Goal: Task Accomplishment & Management: Use online tool/utility

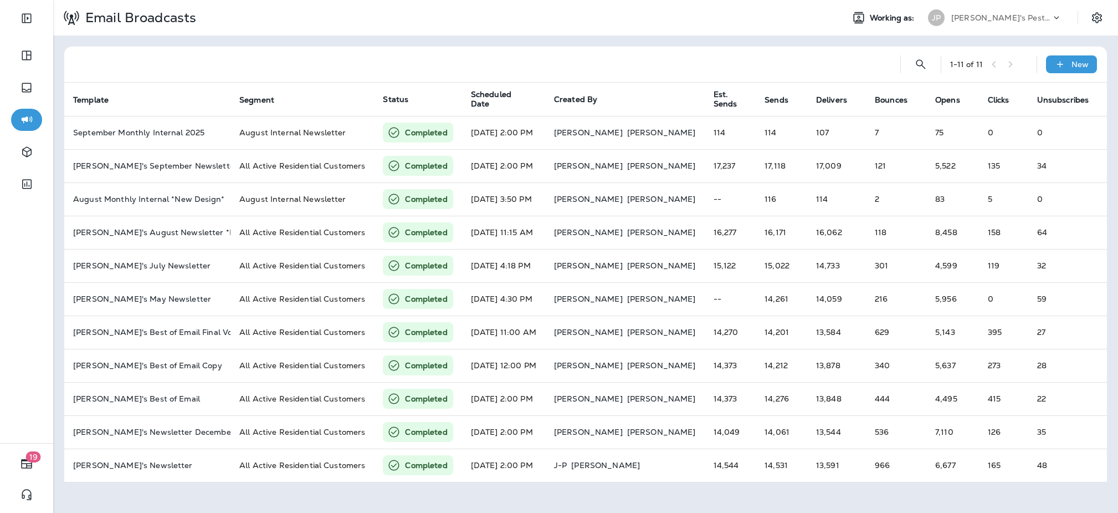
click at [1010, 19] on p "[PERSON_NAME]'s Pest Control - [GEOGRAPHIC_DATA]" at bounding box center [1001, 17] width 100 height 9
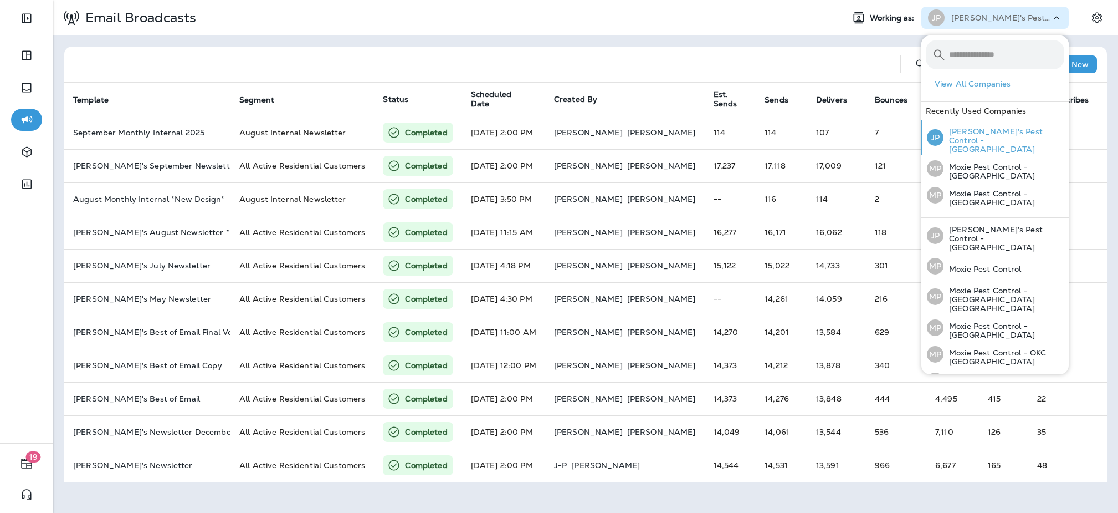
click at [996, 134] on p "[PERSON_NAME]'s Pest Control - [GEOGRAPHIC_DATA]" at bounding box center [1004, 140] width 121 height 27
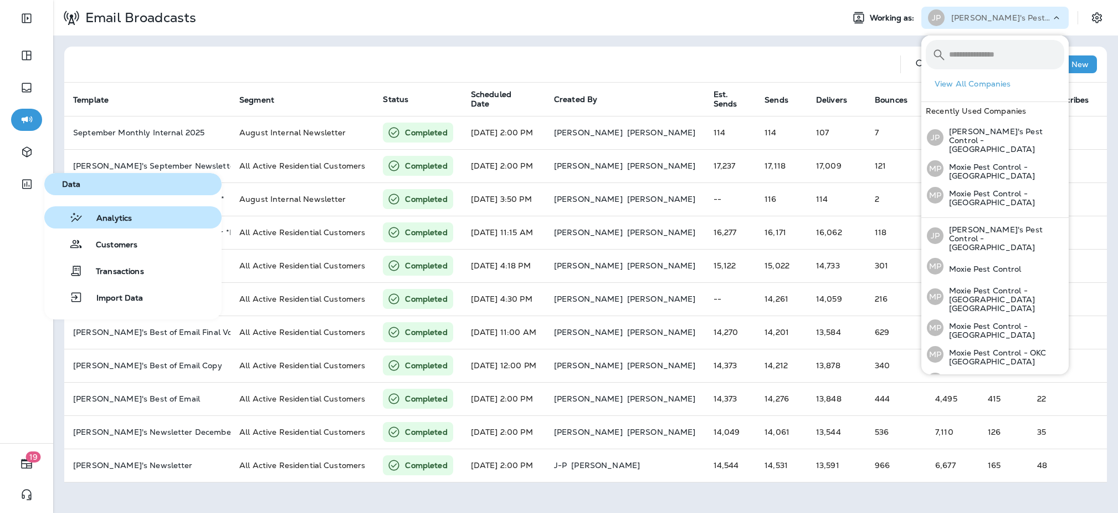
click at [106, 222] on span "Analytics" at bounding box center [107, 218] width 49 height 11
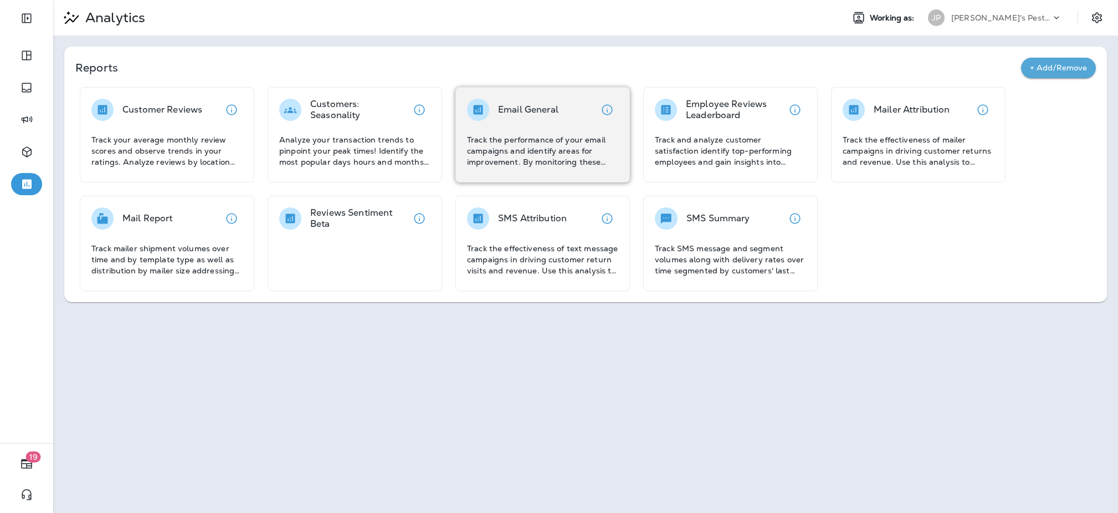
click at [529, 135] on p "Track the performance of your email campaigns and identify areas for improvemen…" at bounding box center [542, 150] width 151 height 33
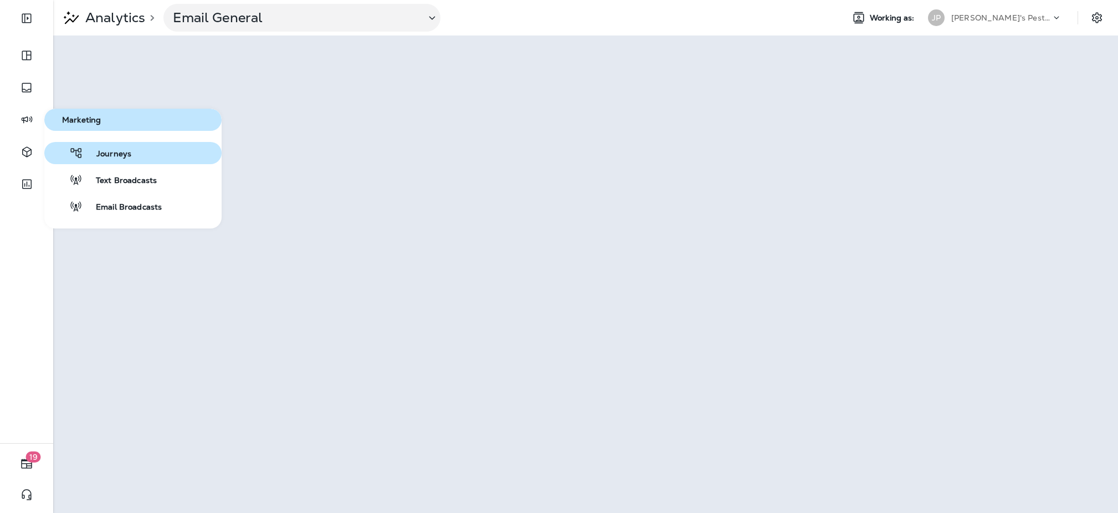
click at [78, 152] on icon "button" at bounding box center [76, 152] width 14 height 13
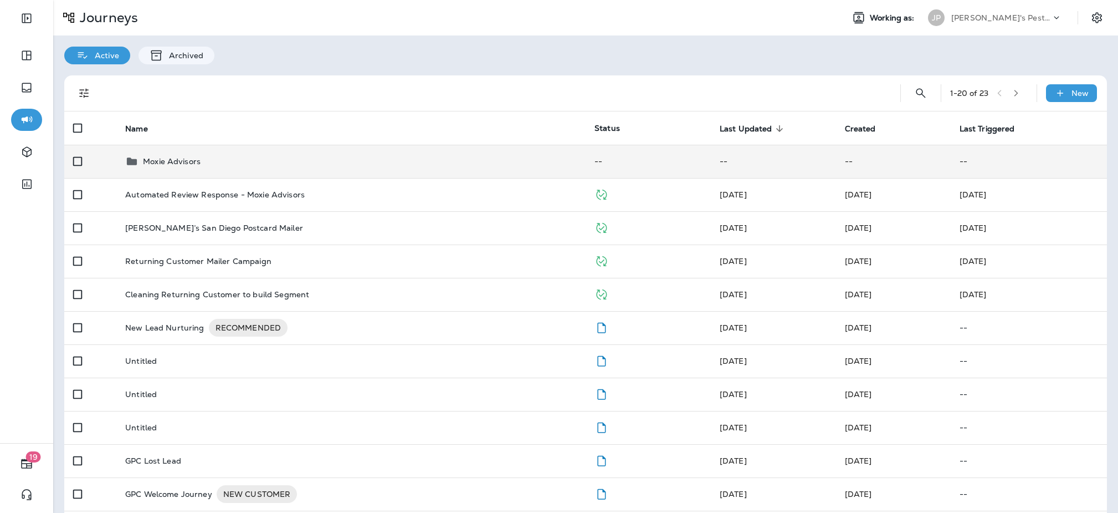
click at [436, 152] on td "Moxie Advisors" at bounding box center [350, 161] width 469 height 33
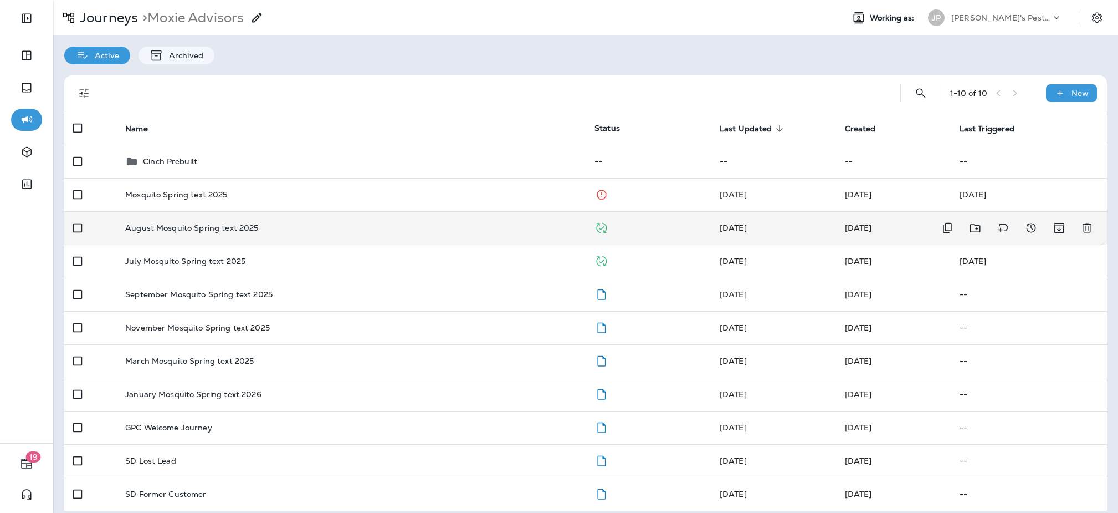
click at [224, 221] on td "August Mosquito Spring text 2025" at bounding box center [350, 227] width 469 height 33
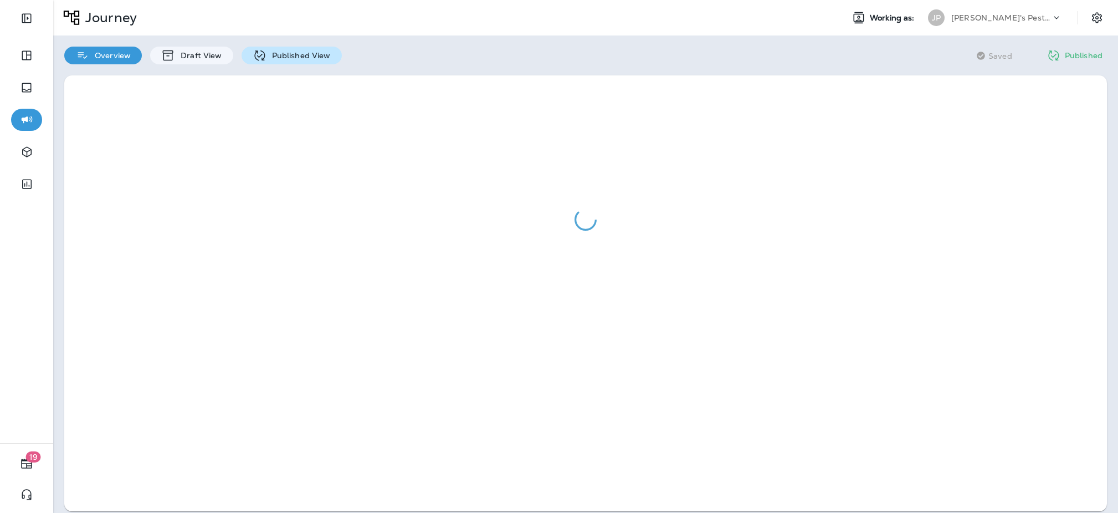
click at [310, 54] on p "Published View" at bounding box center [299, 55] width 64 height 9
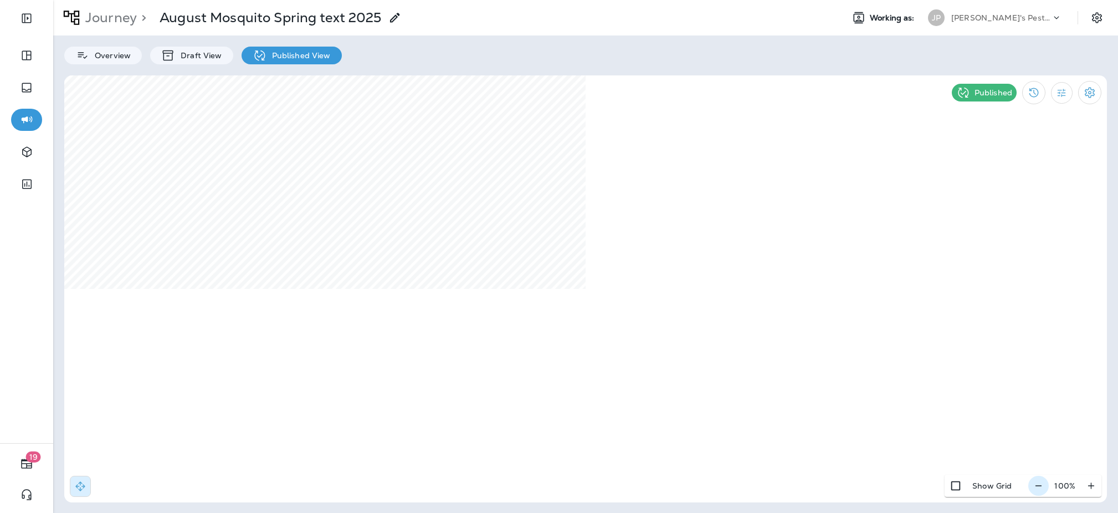
click at [1045, 484] on icon "button" at bounding box center [1039, 485] width 12 height 11
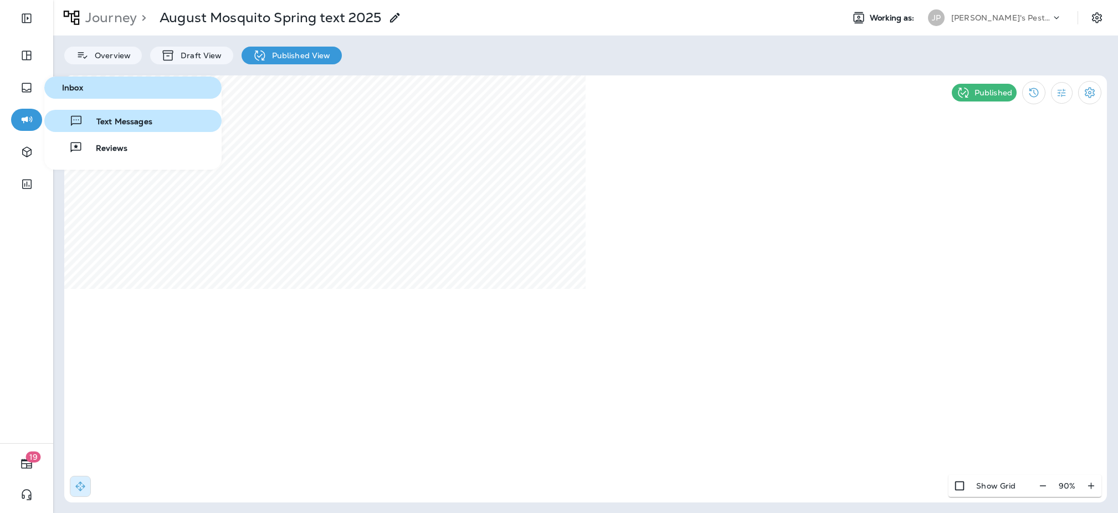
click at [106, 128] on button "Text Messages" at bounding box center [132, 121] width 177 height 22
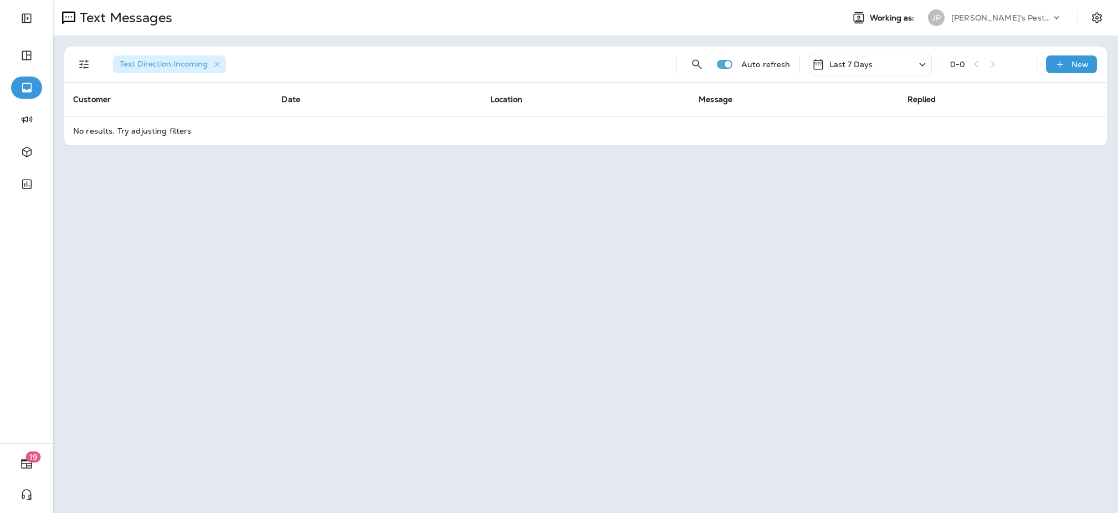
click at [853, 62] on p "Last 7 Days" at bounding box center [852, 64] width 44 height 9
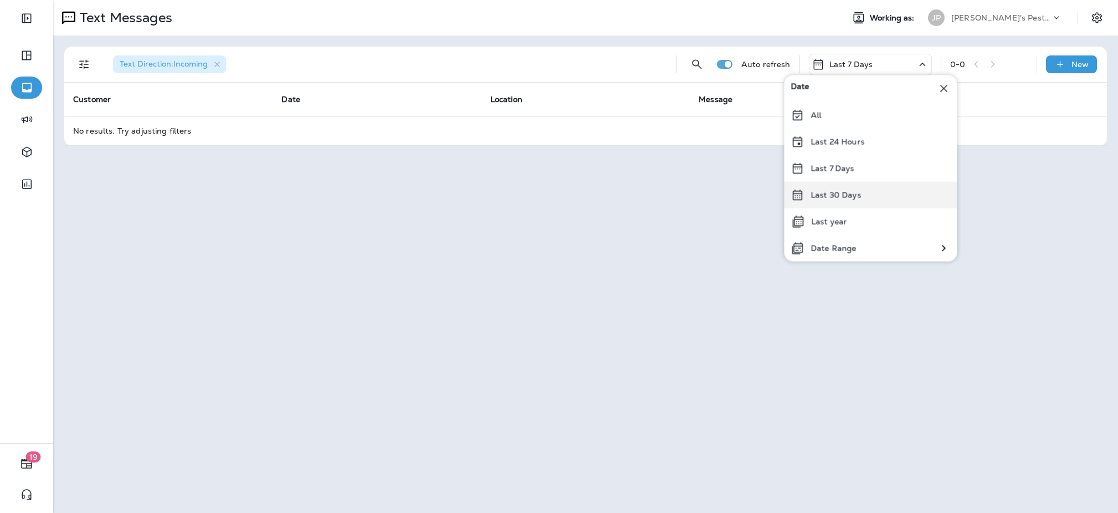
click at [839, 197] on p "Last 30 Days" at bounding box center [836, 195] width 50 height 9
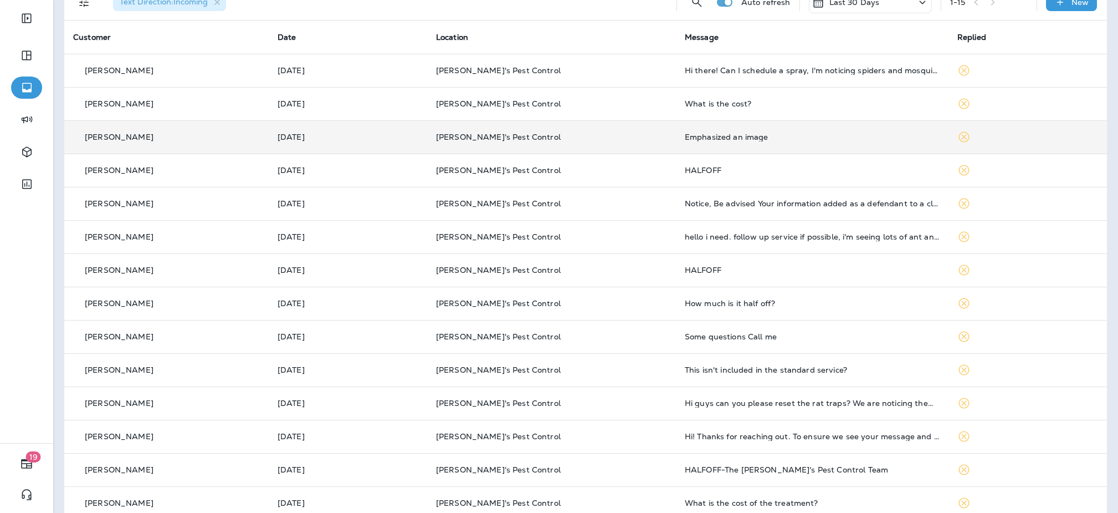
scroll to position [63, 0]
click at [829, 198] on td "Notice, Be advised Your information added as a defendant to a class action laws…" at bounding box center [812, 202] width 273 height 33
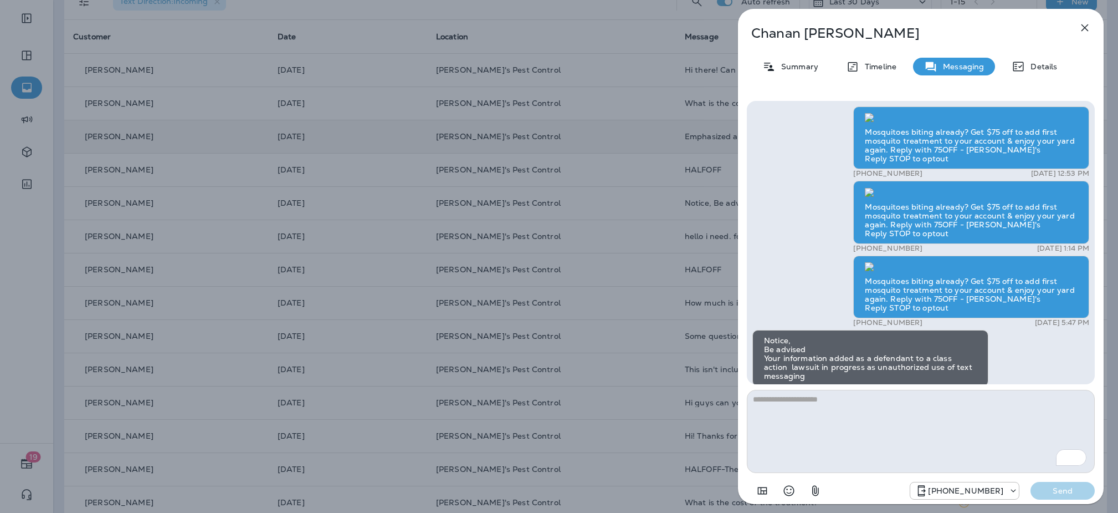
scroll to position [-2520, 0]
click at [1086, 23] on icon "button" at bounding box center [1084, 27] width 13 height 13
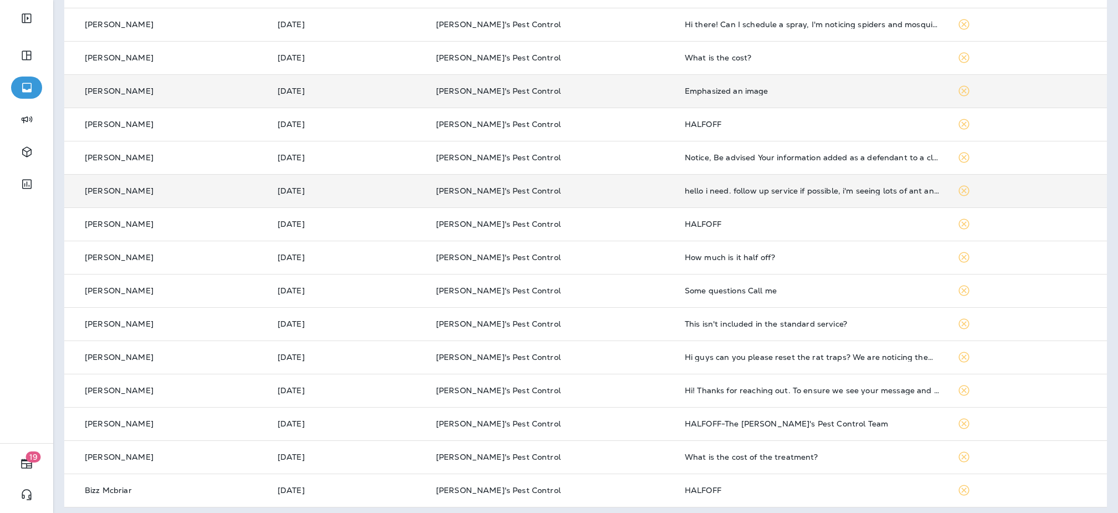
scroll to position [113, 0]
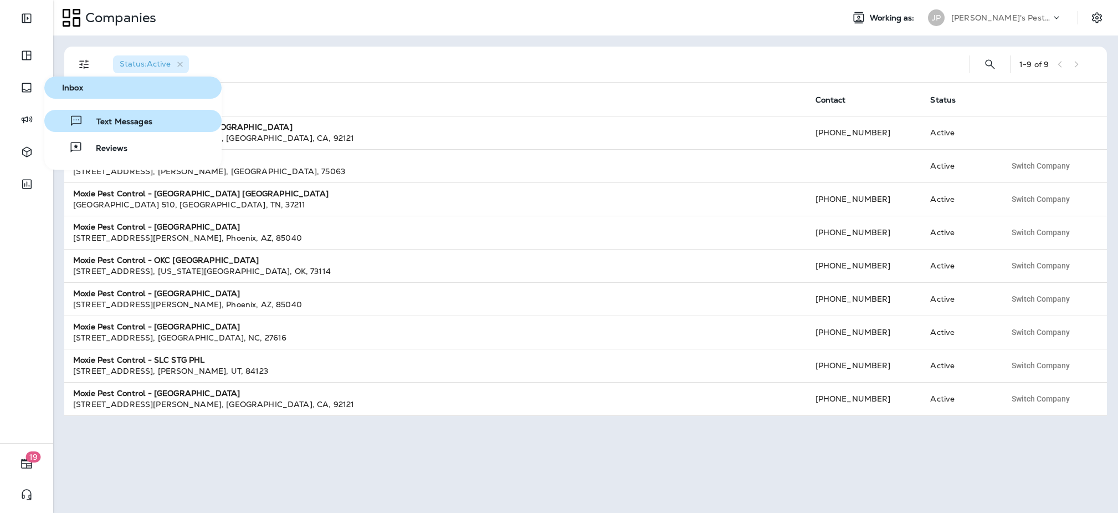
click at [100, 128] on button "Text Messages" at bounding box center [132, 121] width 177 height 22
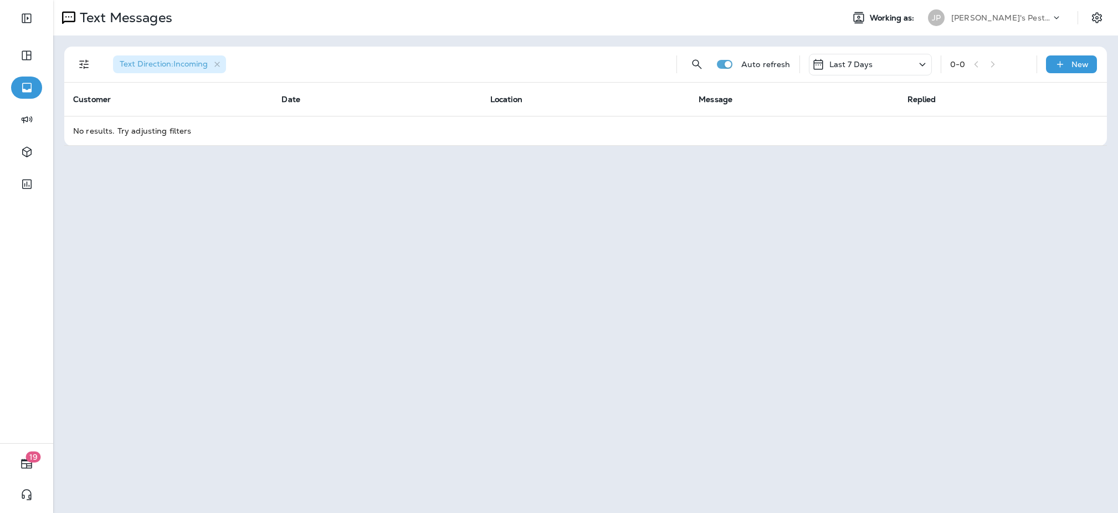
click at [857, 71] on div "Last 7 Days" at bounding box center [870, 65] width 123 height 22
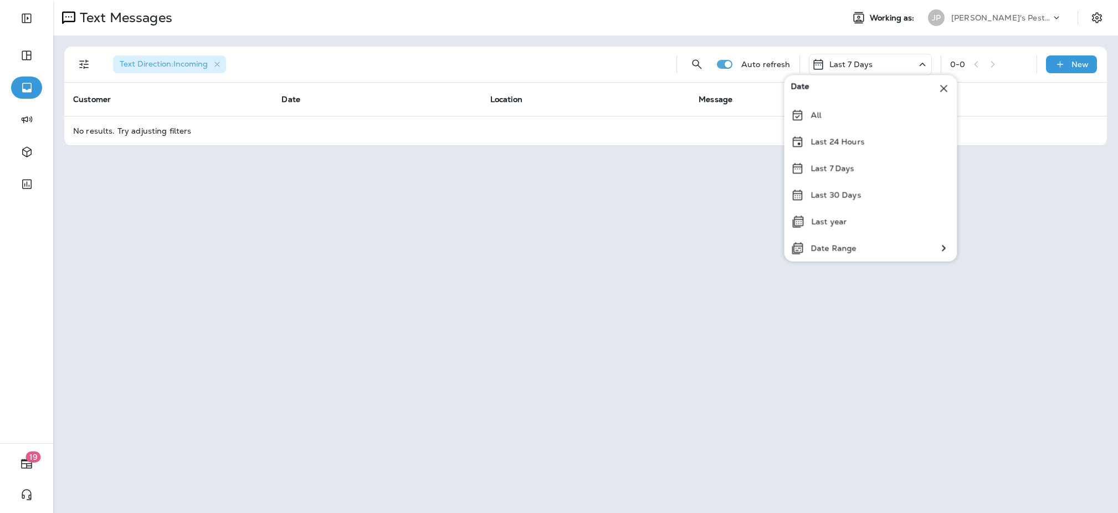
click at [838, 196] on p "Last 30 Days" at bounding box center [836, 195] width 50 height 9
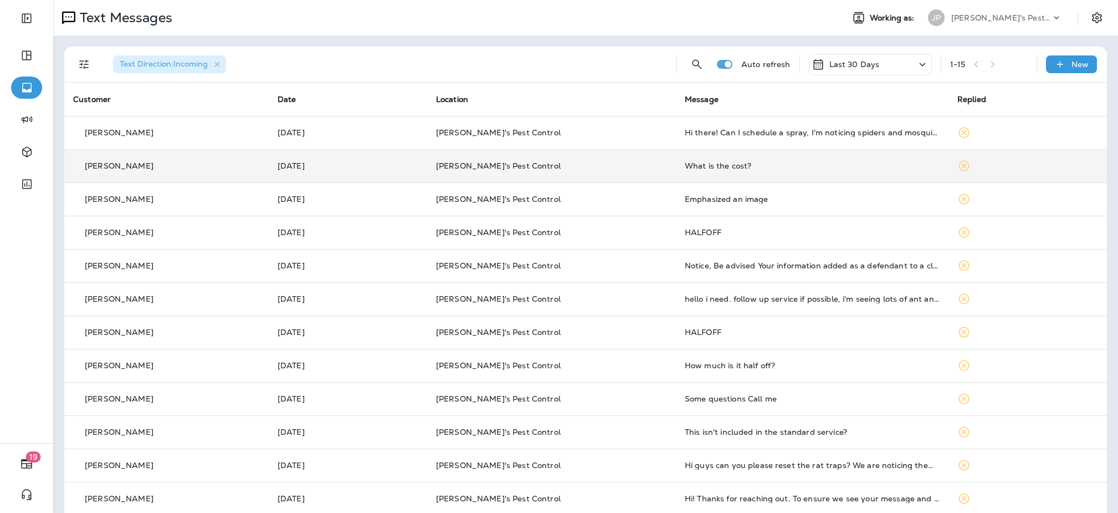
click at [777, 164] on div "What is the cost?" at bounding box center [812, 165] width 255 height 9
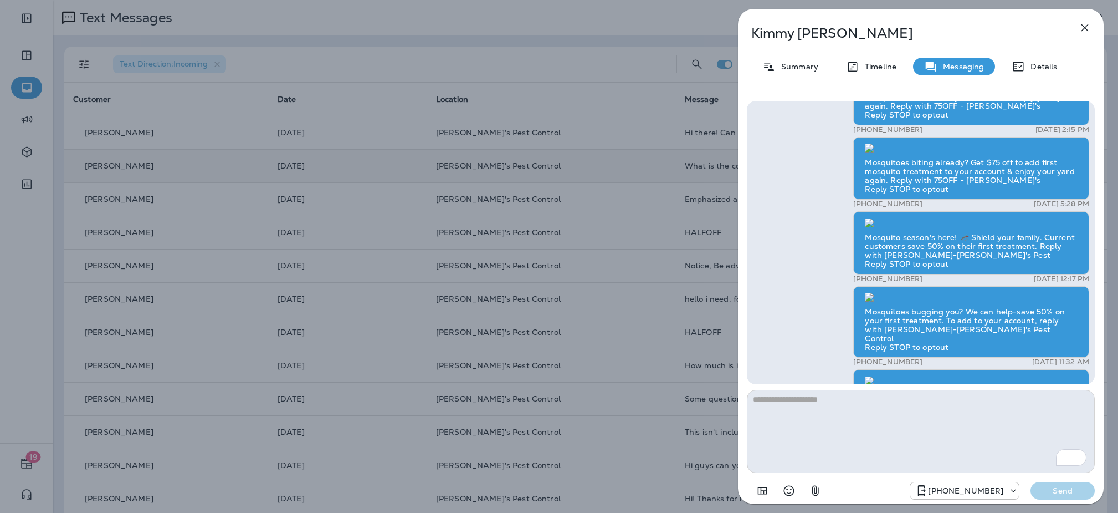
scroll to position [-92, 0]
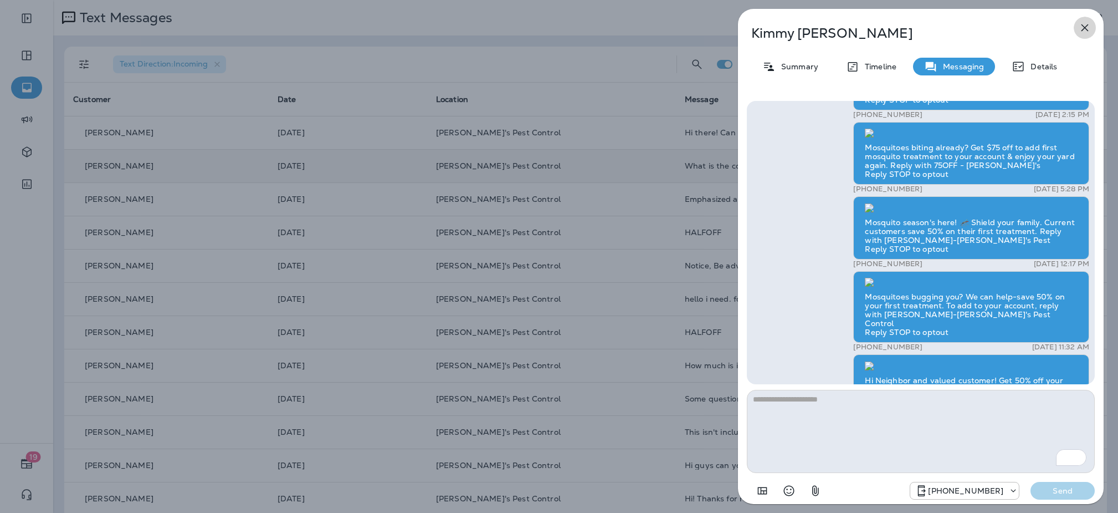
click at [1093, 28] on button "button" at bounding box center [1085, 28] width 22 height 22
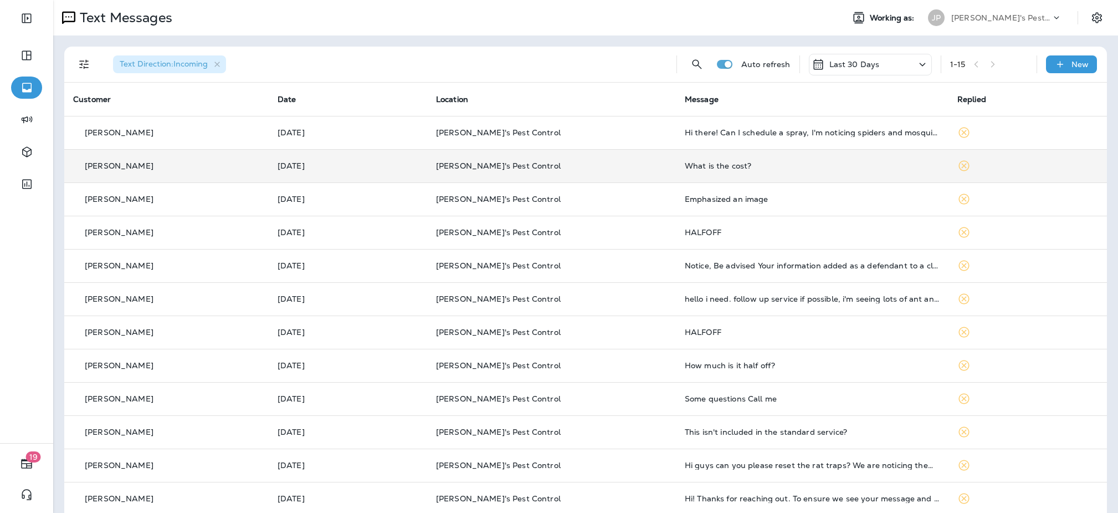
click at [618, 161] on p "[PERSON_NAME]'s Pest Control" at bounding box center [551, 165] width 231 height 9
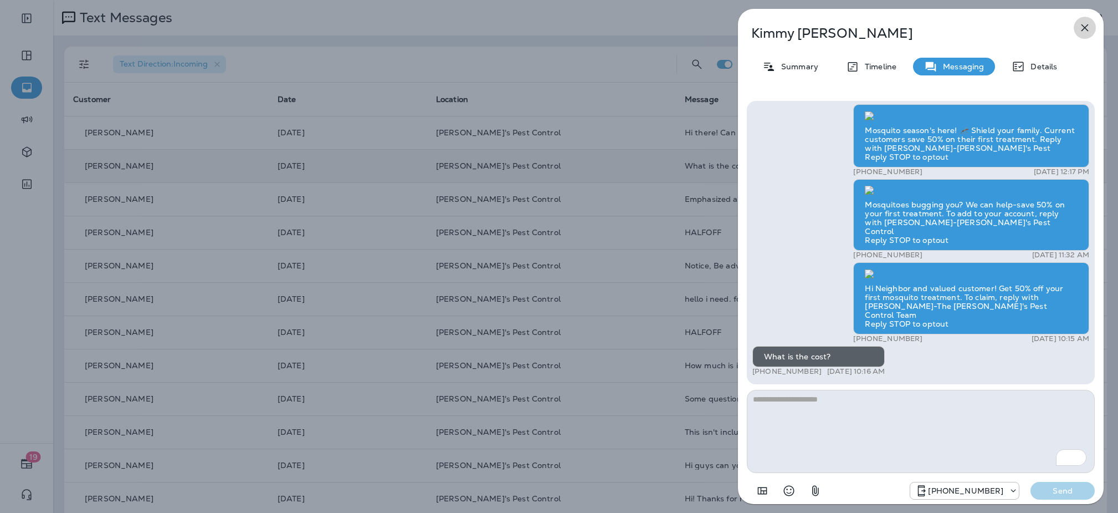
click at [1079, 27] on icon "button" at bounding box center [1084, 27] width 13 height 13
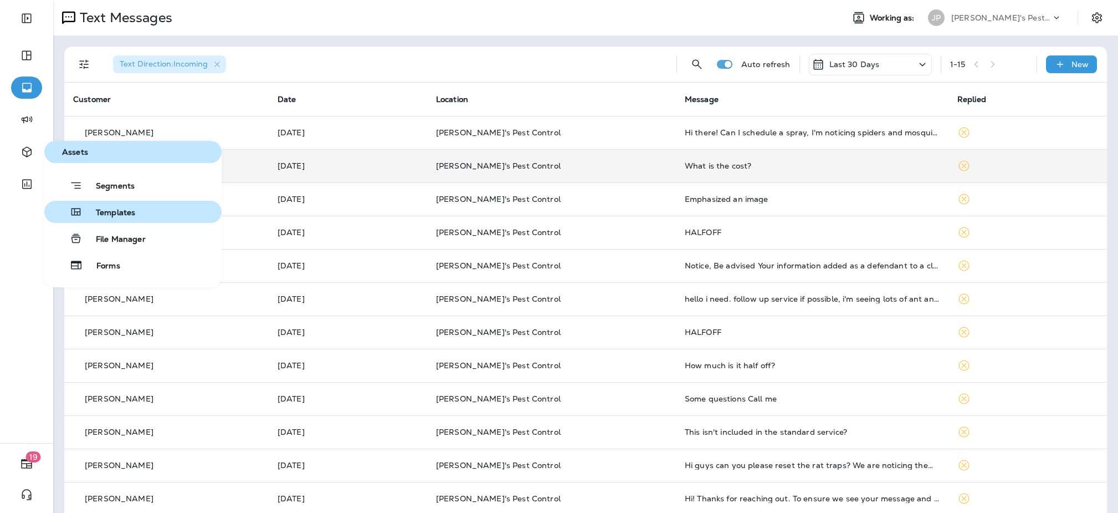
click at [135, 206] on button "Templates" at bounding box center [132, 212] width 177 height 22
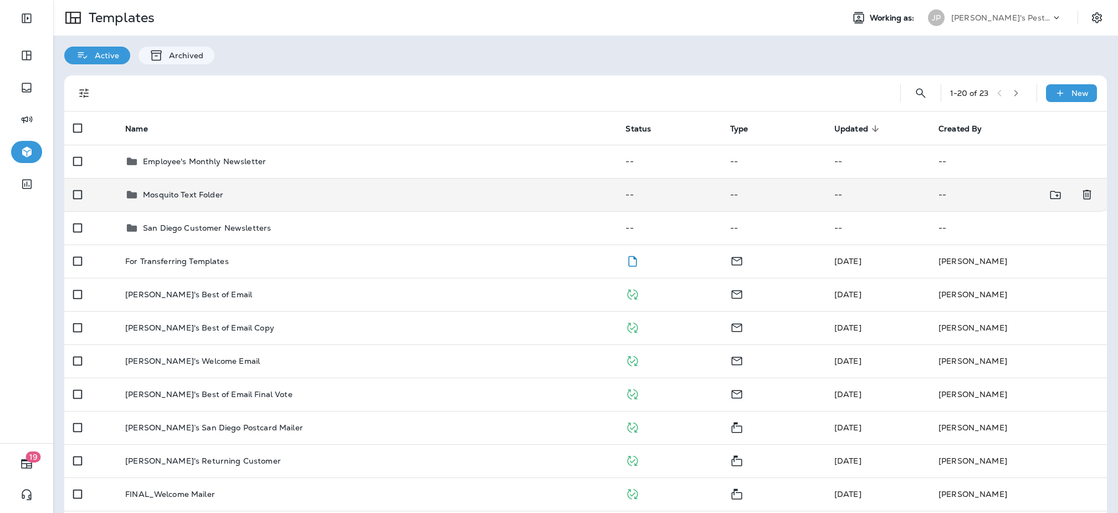
click at [204, 196] on p "Mosquito Text Folder" at bounding box center [183, 194] width 80 height 9
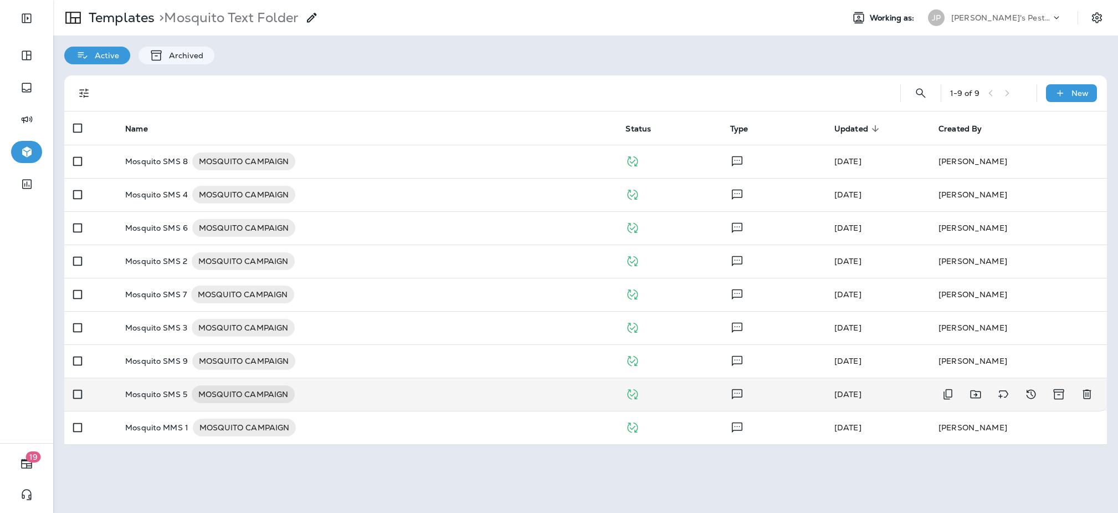
click at [324, 385] on div "Mosquito SMS 5 MOSQUITO CAMPAIGN" at bounding box center [366, 394] width 483 height 18
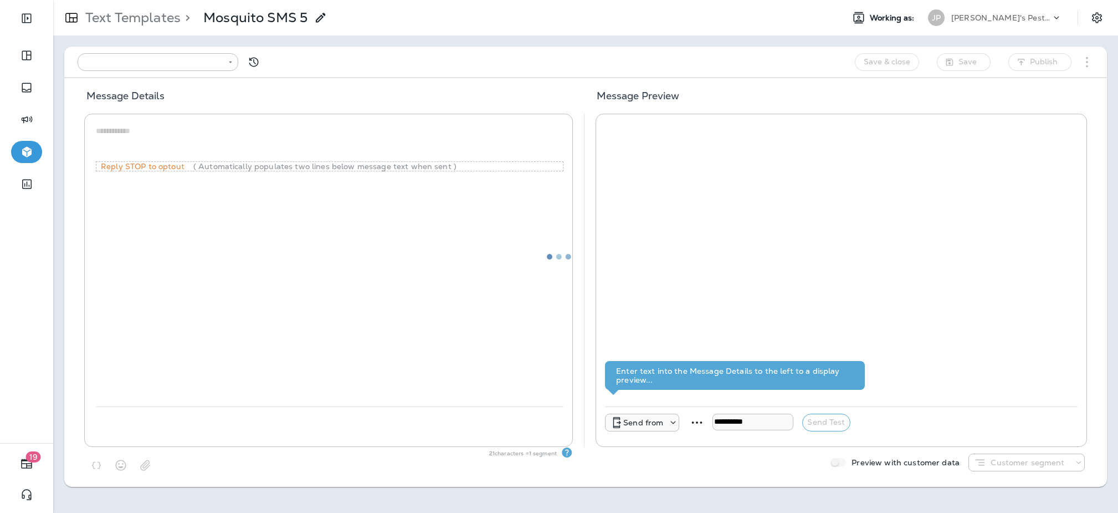
type input "**********"
type textarea "**********"
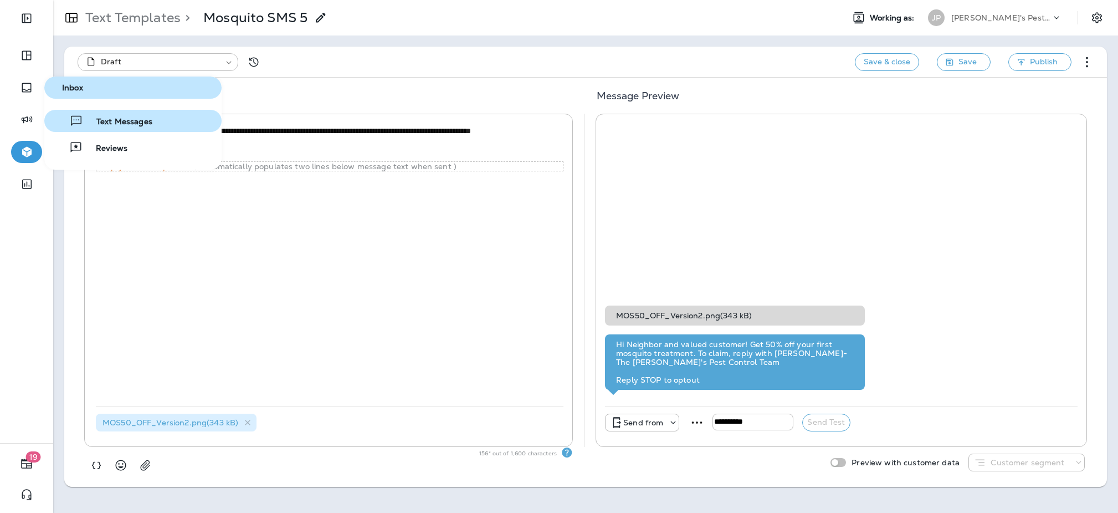
click at [94, 117] on span "Text Messages" at bounding box center [117, 122] width 69 height 11
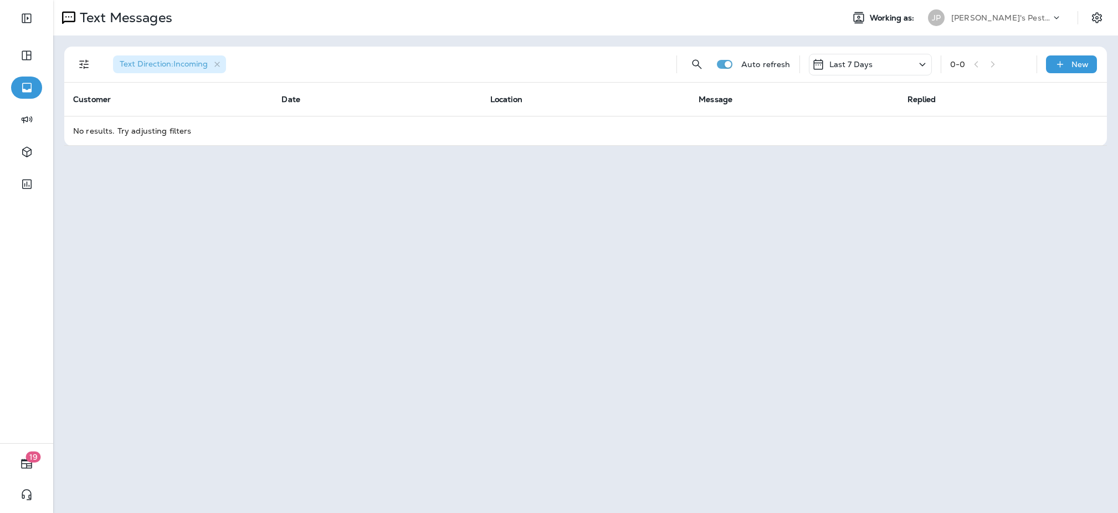
click at [894, 69] on div "Last 7 Days" at bounding box center [870, 65] width 123 height 22
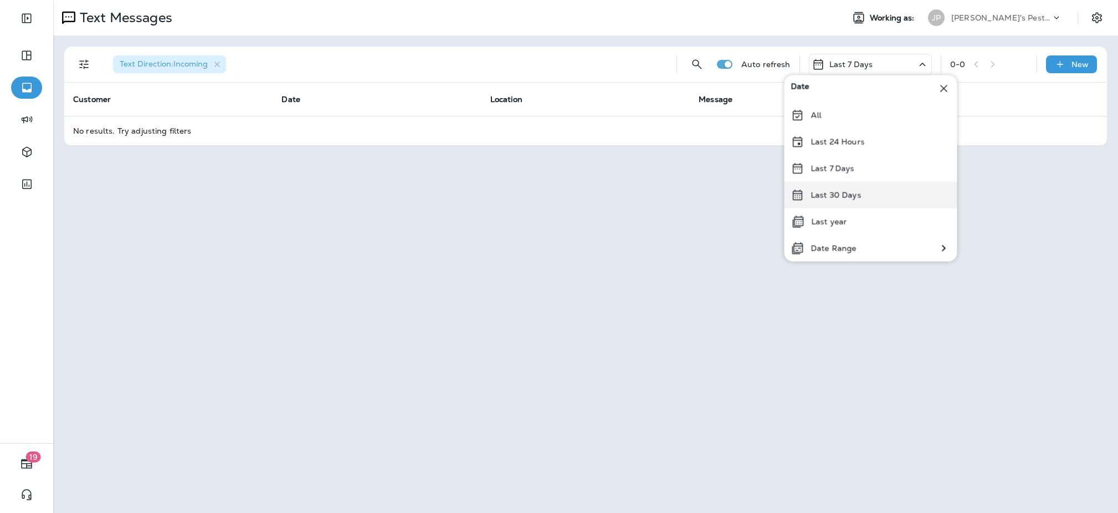
click at [850, 197] on p "Last 30 Days" at bounding box center [836, 195] width 50 height 9
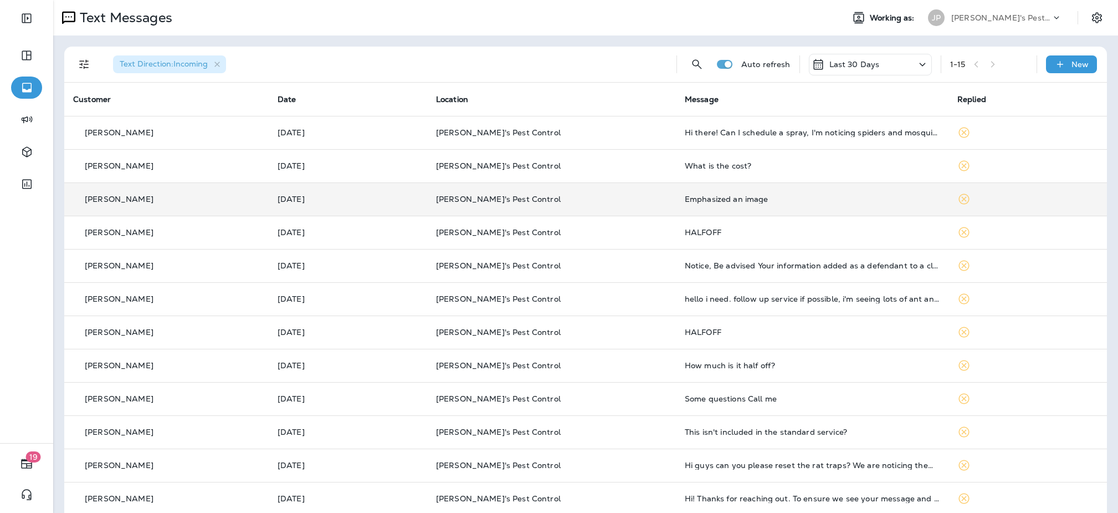
click at [807, 204] on td "Emphasized an image" at bounding box center [812, 198] width 273 height 33
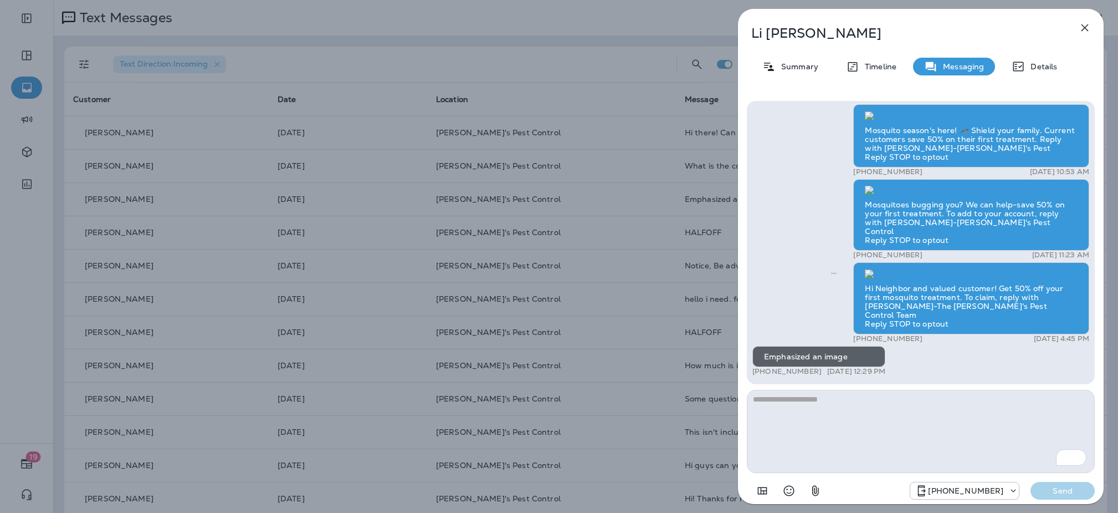
click at [874, 269] on img at bounding box center [869, 273] width 9 height 9
click at [1087, 29] on icon "button" at bounding box center [1085, 27] width 7 height 7
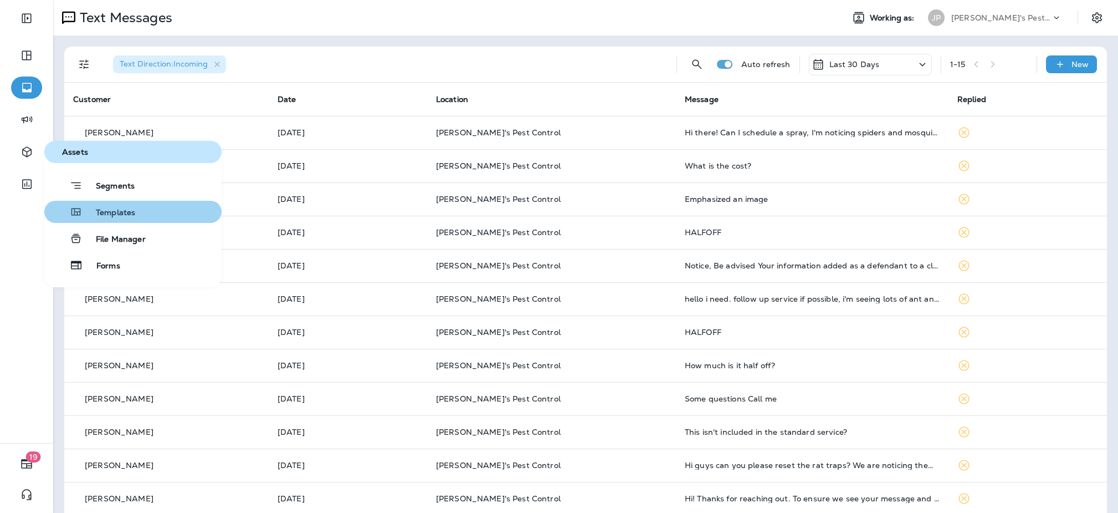
click at [98, 218] on button "Templates" at bounding box center [132, 212] width 177 height 22
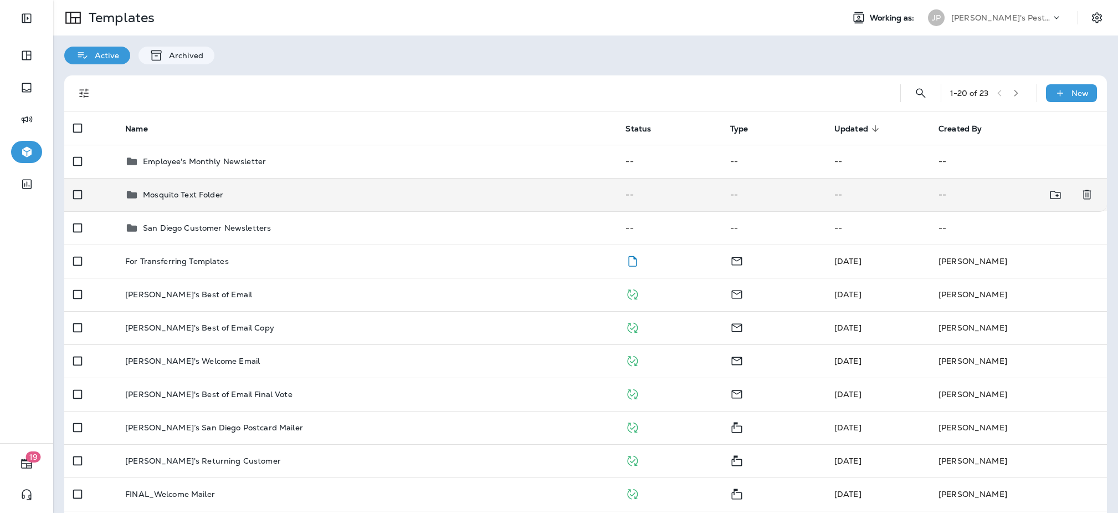
click at [147, 188] on div "Mosquito Text Folder" at bounding box center [183, 194] width 80 height 13
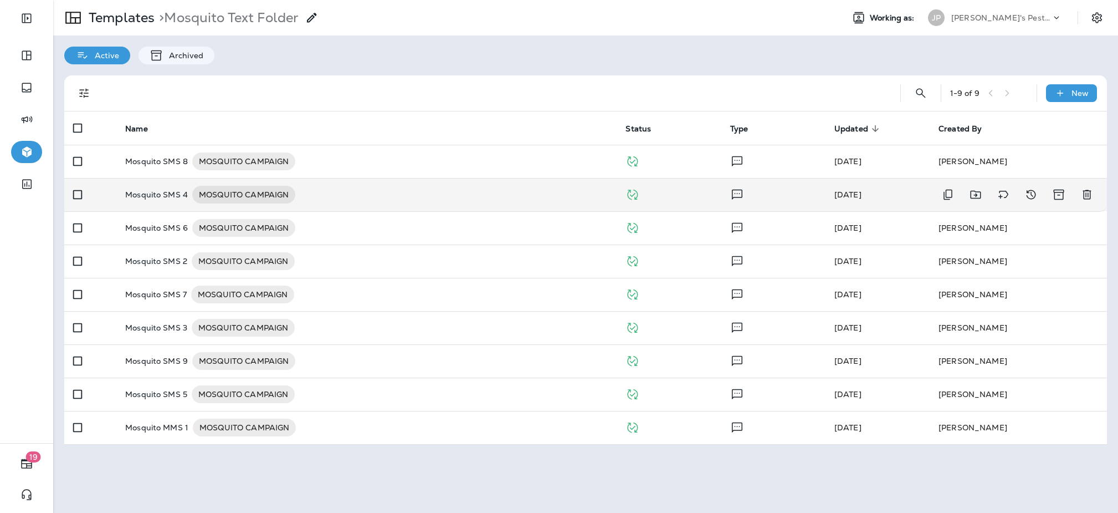
click at [351, 188] on div "Mosquito SMS 4 MOSQUITO CAMPAIGN" at bounding box center [366, 195] width 483 height 18
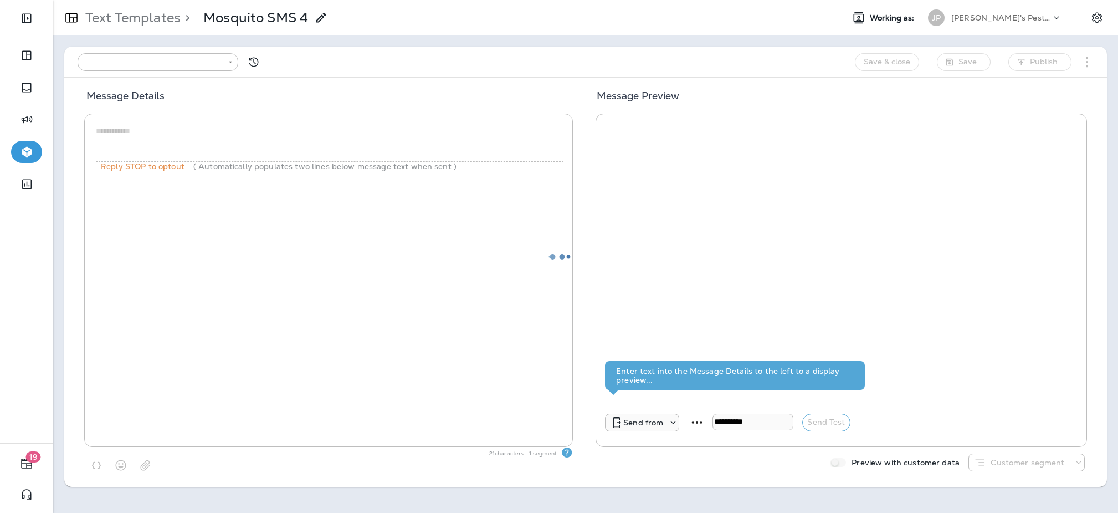
type input "**********"
type textarea "**********"
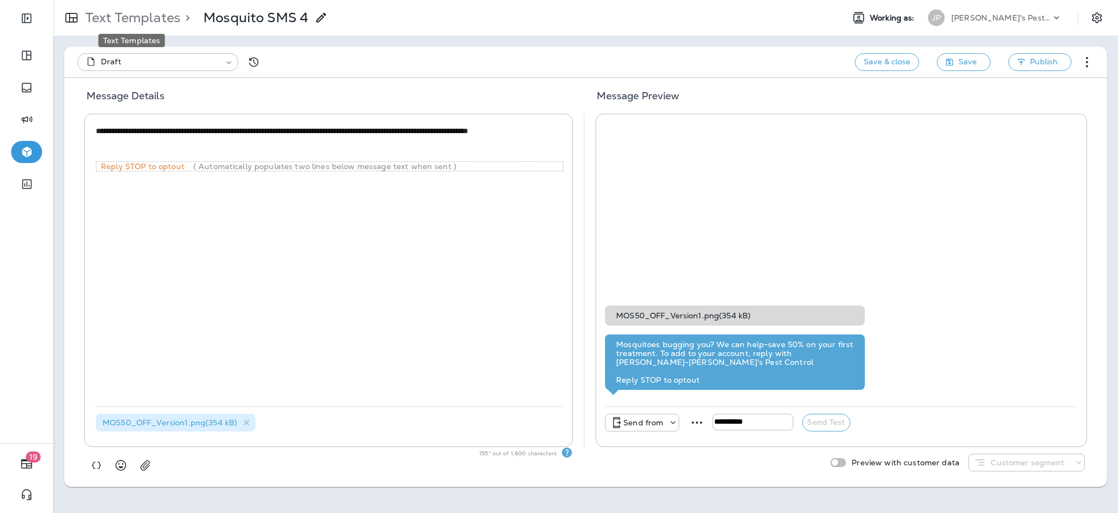
click at [116, 13] on p "Text Templates" at bounding box center [131, 17] width 100 height 17
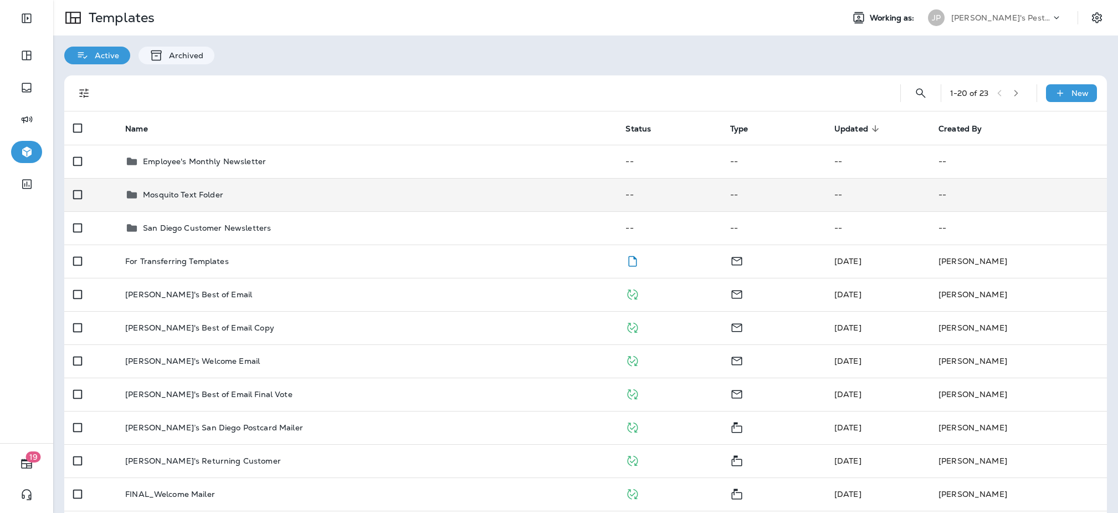
click at [185, 195] on p "Mosquito Text Folder" at bounding box center [183, 194] width 80 height 9
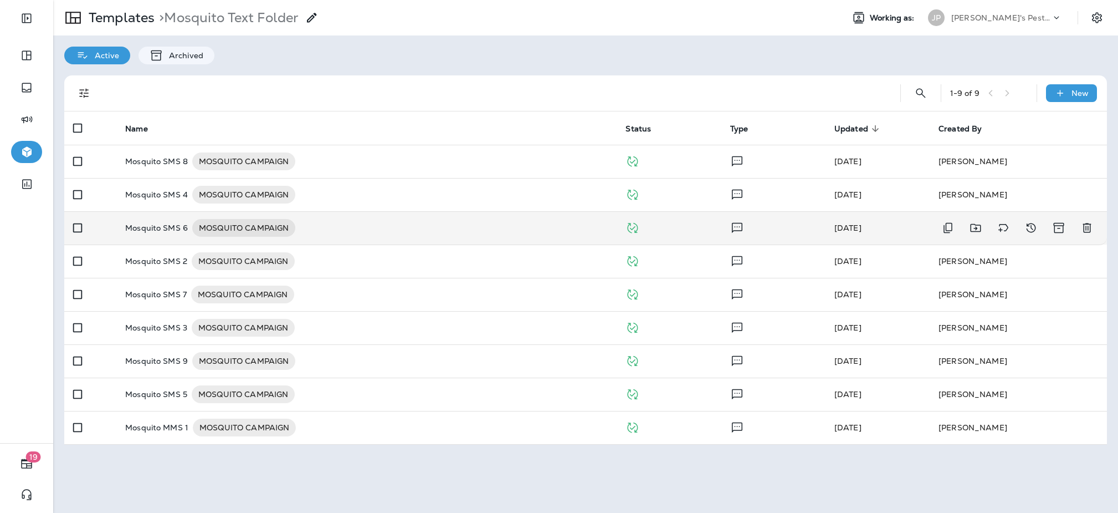
click at [308, 240] on td "Mosquito SMS 6 MOSQUITO CAMPAIGN" at bounding box center [366, 227] width 500 height 33
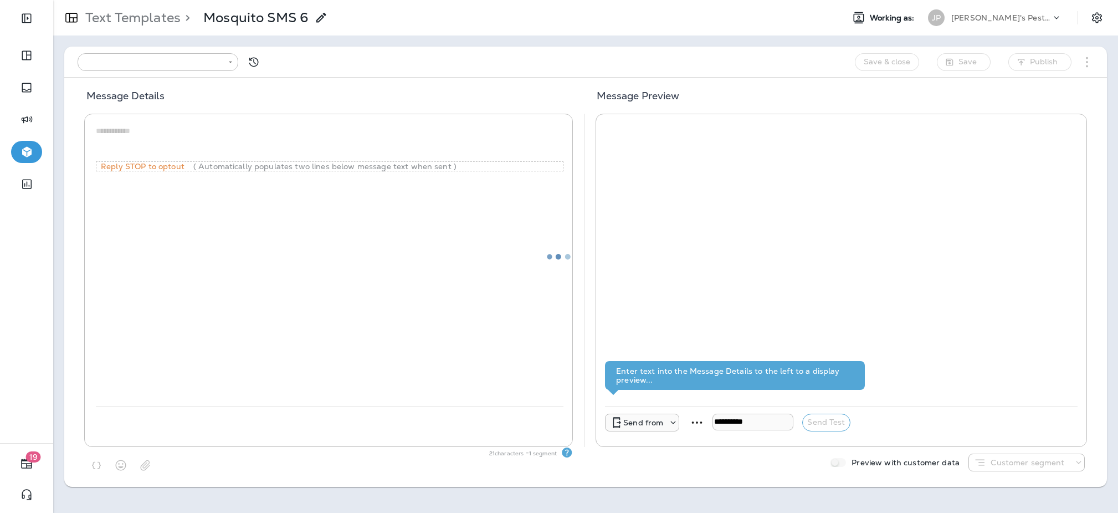
type input "**********"
type textarea "**********"
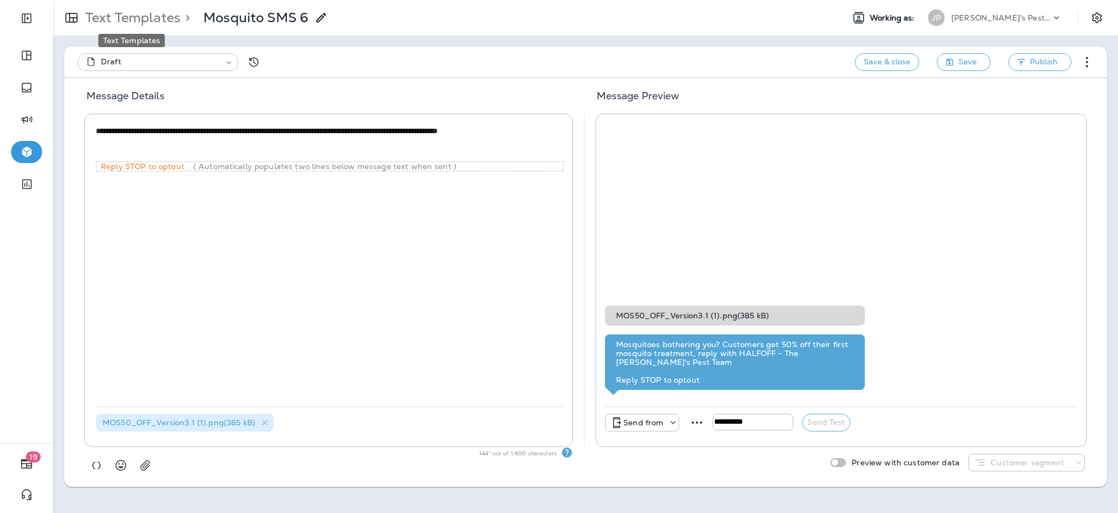
click at [156, 14] on p "Text Templates" at bounding box center [131, 17] width 100 height 17
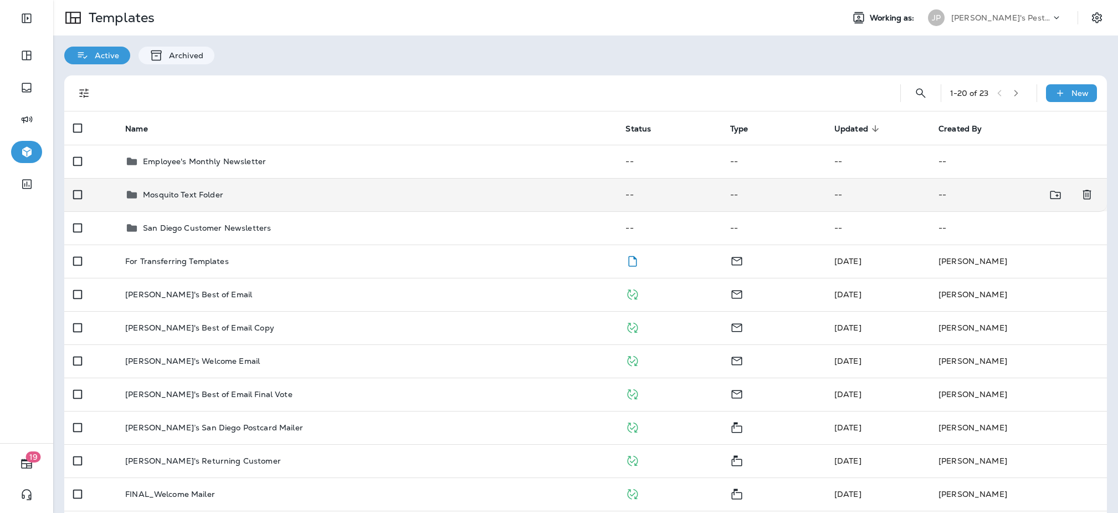
click at [276, 194] on div "Mosquito Text Folder" at bounding box center [366, 194] width 483 height 13
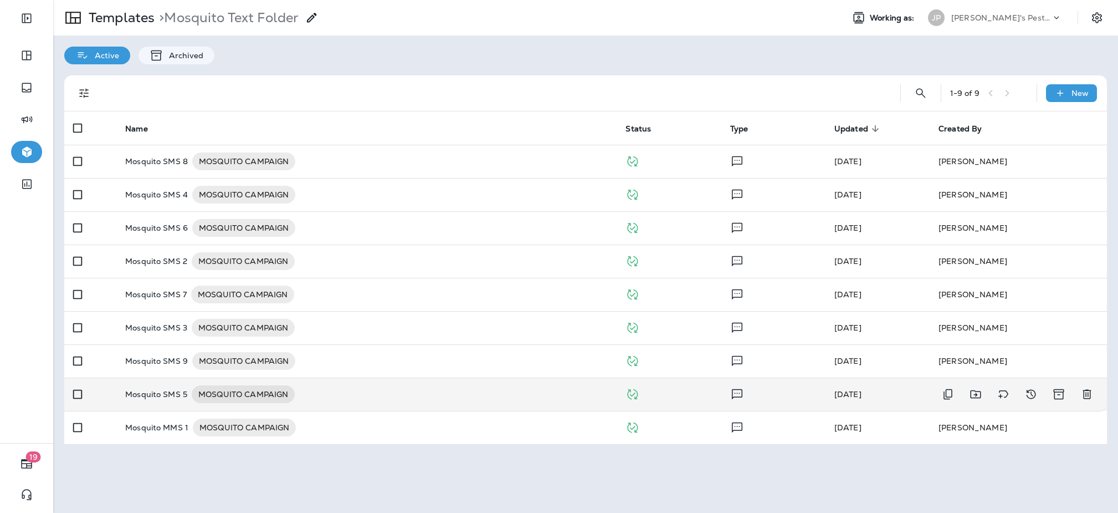
click at [324, 395] on div "Mosquito SMS 5 MOSQUITO CAMPAIGN" at bounding box center [366, 394] width 483 height 18
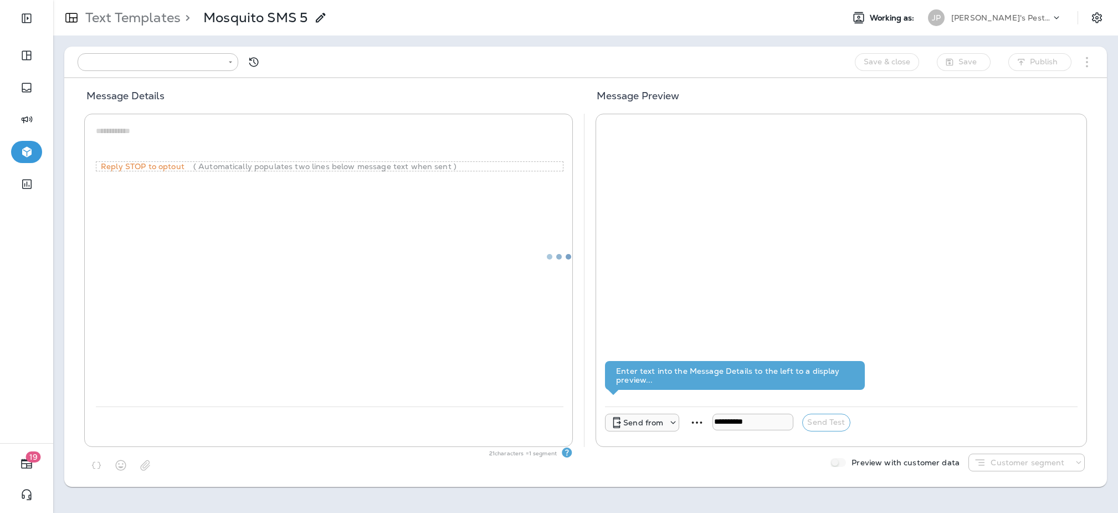
type input "**********"
type textarea "**********"
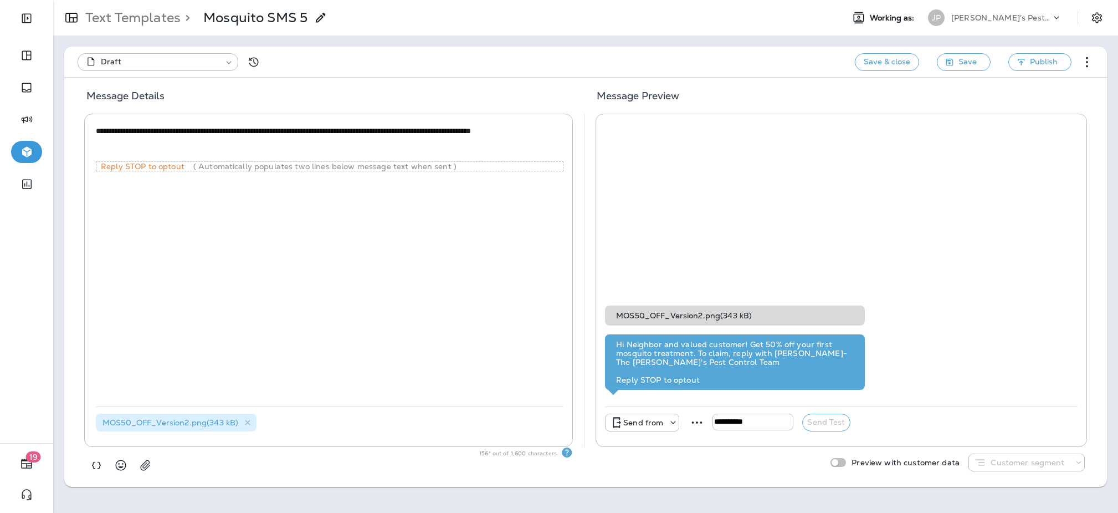
drag, startPoint x: 667, startPoint y: 421, endPoint x: 659, endPoint y: 419, distance: 7.4
click at [667, 421] on div at bounding box center [671, 422] width 16 height 11
click at [619, 340] on p "[PHONE_NUMBER]" at bounding box center [642, 342] width 75 height 9
click at [754, 414] on input "tel" at bounding box center [788, 421] width 81 height 17
type input "**********"
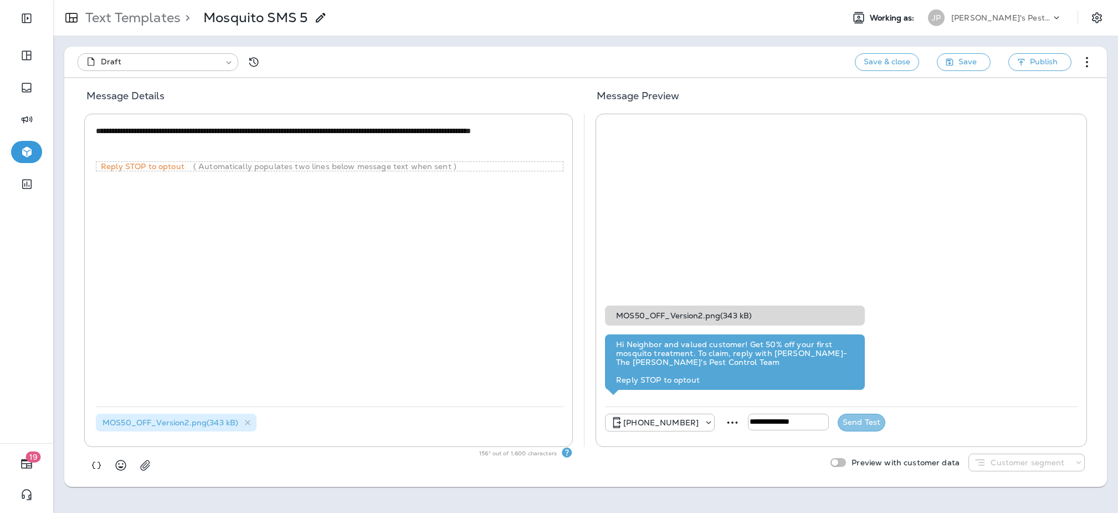
click at [851, 426] on button "Send Test" at bounding box center [862, 422] width 48 height 18
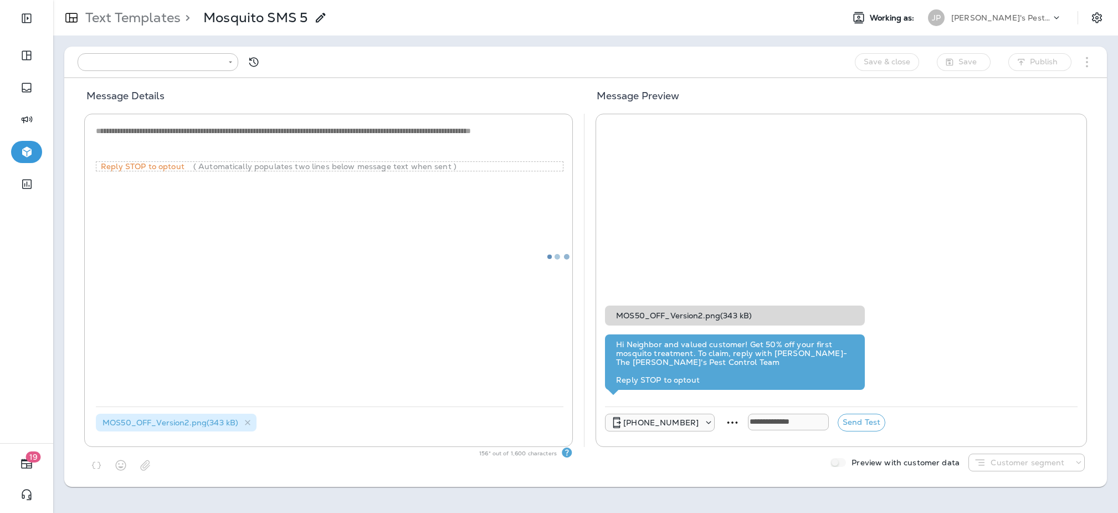
type input "**********"
